Goal: Find specific page/section: Find specific page/section

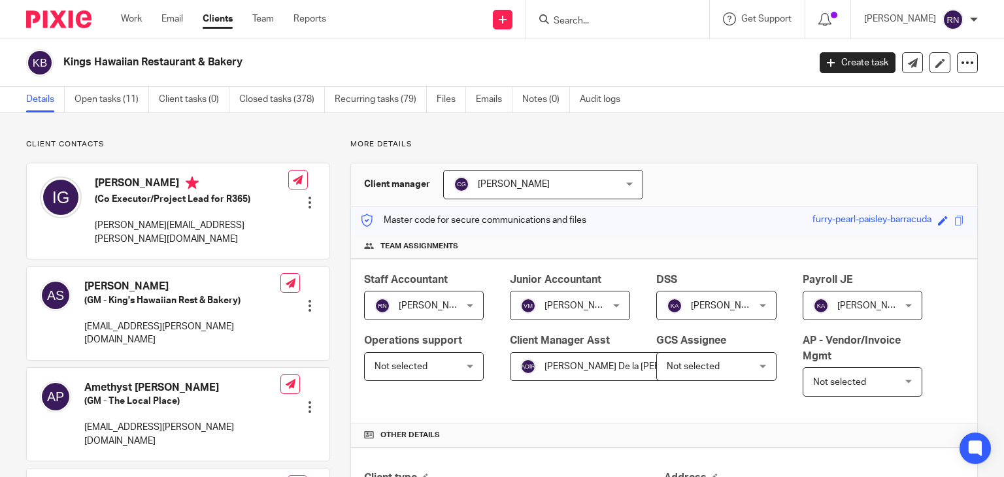
scroll to position [311, 0]
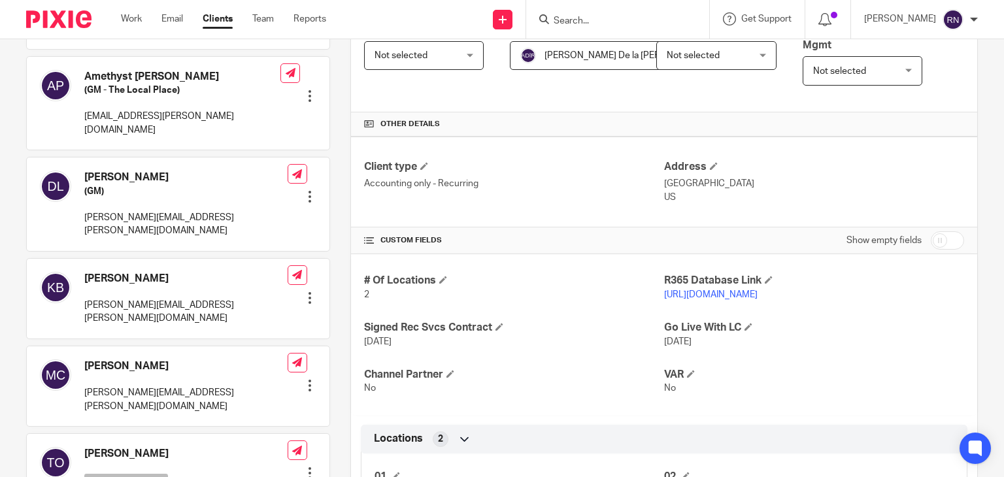
click at [603, 23] on input "Search" at bounding box center [611, 22] width 118 height 12
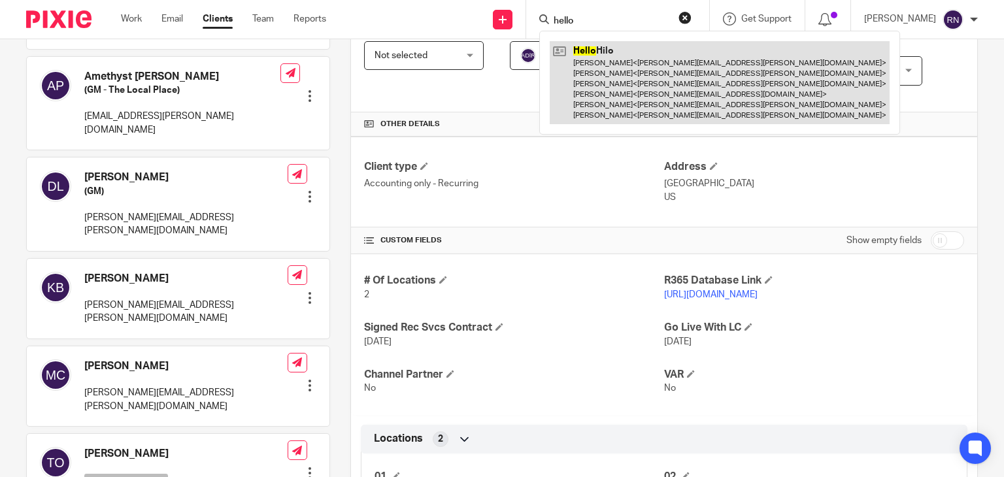
type input "hello"
click at [643, 82] on link at bounding box center [719, 82] width 340 height 83
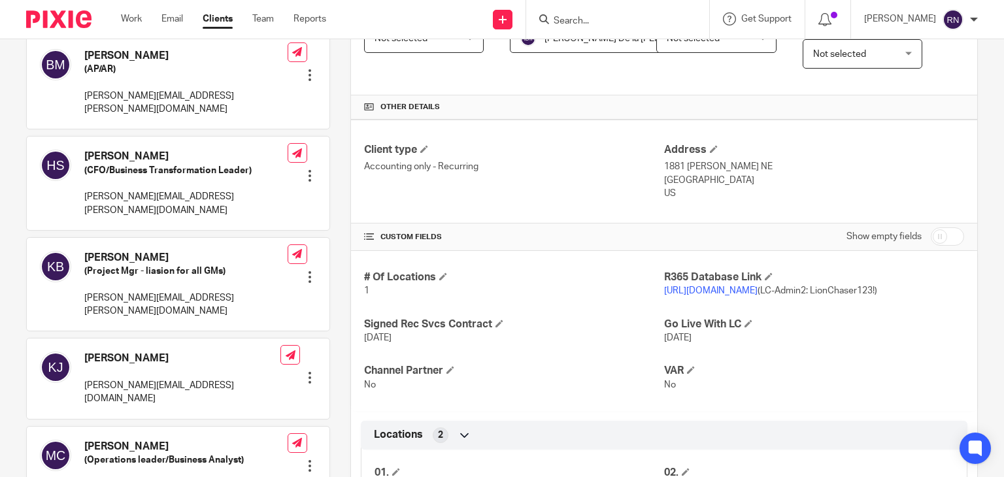
scroll to position [329, 0]
click at [714, 284] on p "[URL][DOMAIN_NAME] (LC-Admin2: LionChaser123!)" at bounding box center [814, 290] width 300 height 13
click at [713, 295] on p "[URL][DOMAIN_NAME] (LC-Admin2: LionChaser123!)" at bounding box center [814, 290] width 300 height 13
click at [730, 286] on link "[URL][DOMAIN_NAME]" at bounding box center [710, 290] width 93 height 9
click at [746, 291] on link "[URL][DOMAIN_NAME]" at bounding box center [710, 290] width 93 height 9
